Goal: Transaction & Acquisition: Purchase product/service

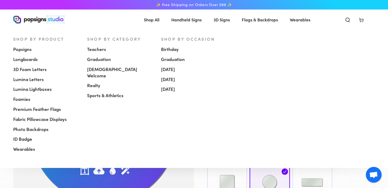
click at [153, 20] on span "Shop All" at bounding box center [152, 20] width 16 height 8
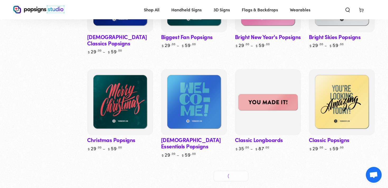
scroll to position [267, 0]
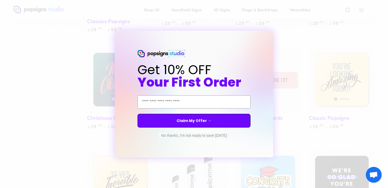
click at [201, 136] on button "No thanks, I'm not ready to save today" at bounding box center [194, 135] width 71 height 5
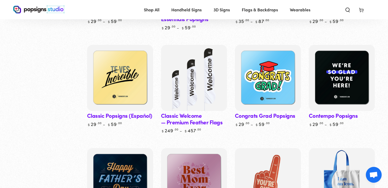
scroll to position [324, 0]
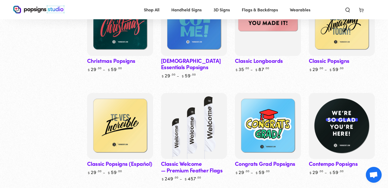
click at [347, 105] on img at bounding box center [342, 126] width 68 height 68
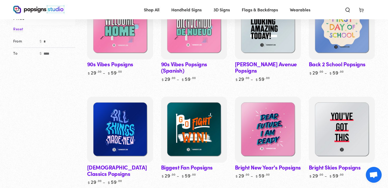
scroll to position [63, 0]
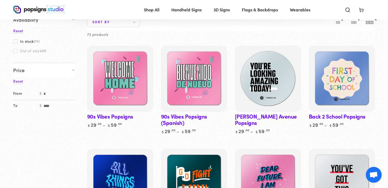
click at [269, 72] on img at bounding box center [268, 79] width 68 height 68
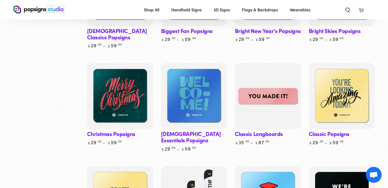
scroll to position [246, 0]
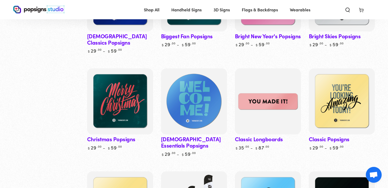
click at [201, 101] on img at bounding box center [194, 101] width 68 height 68
